Goal: Task Accomplishment & Management: Manage account settings

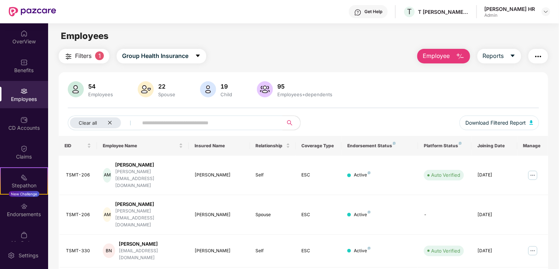
click at [544, 13] on img at bounding box center [546, 12] width 6 height 6
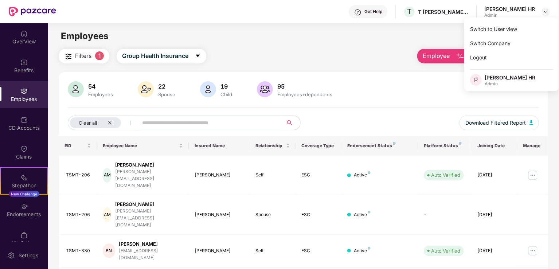
click at [494, 41] on div "Switch Company" at bounding box center [512, 43] width 95 height 14
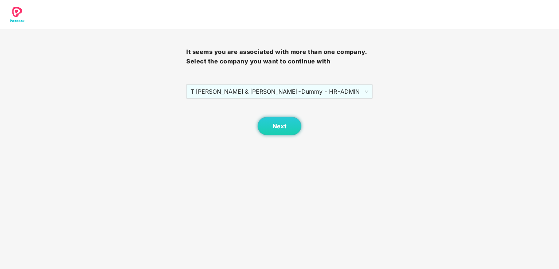
click at [300, 85] on span "T [PERSON_NAME] & TADIMALLA - Dummy - HR - ADMIN" at bounding box center [280, 92] width 178 height 14
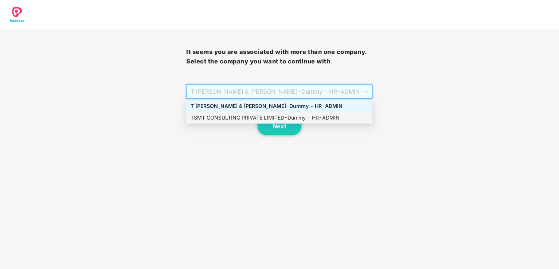
click at [303, 120] on div "TSMT CONSULTING PRIVATE LIMITED - Dummy - HR - ADMIN" at bounding box center [280, 118] width 178 height 8
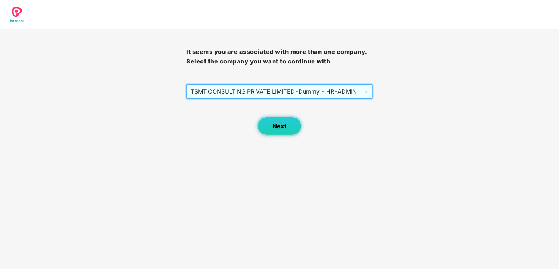
click at [297, 128] on button "Next" at bounding box center [280, 126] width 44 height 18
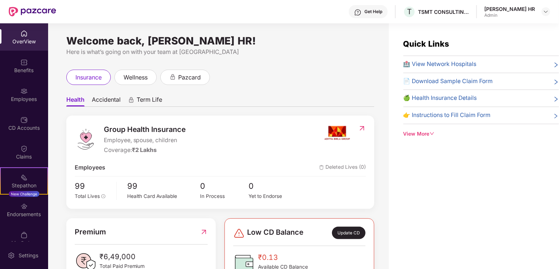
click at [27, 139] on div "Claims" at bounding box center [24, 152] width 48 height 27
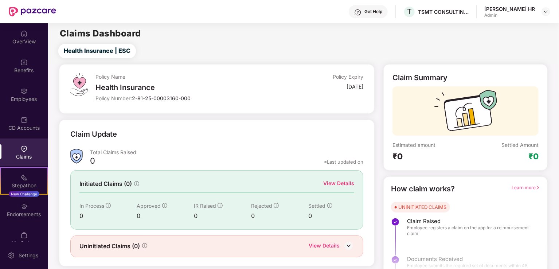
scroll to position [16, 0]
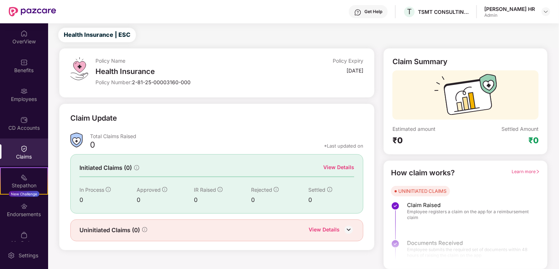
click at [350, 230] on img at bounding box center [348, 229] width 11 height 11
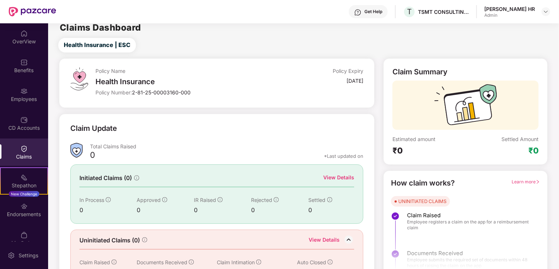
scroll to position [28, 0]
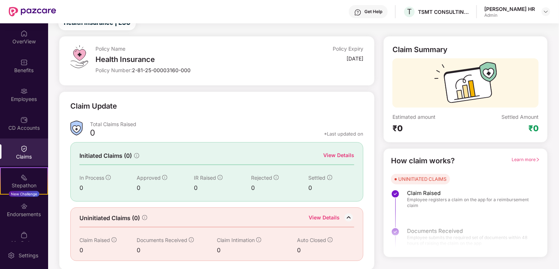
click at [268, 183] on div "0" at bounding box center [279, 187] width 57 height 9
